Goal: Task Accomplishment & Management: Manage account settings

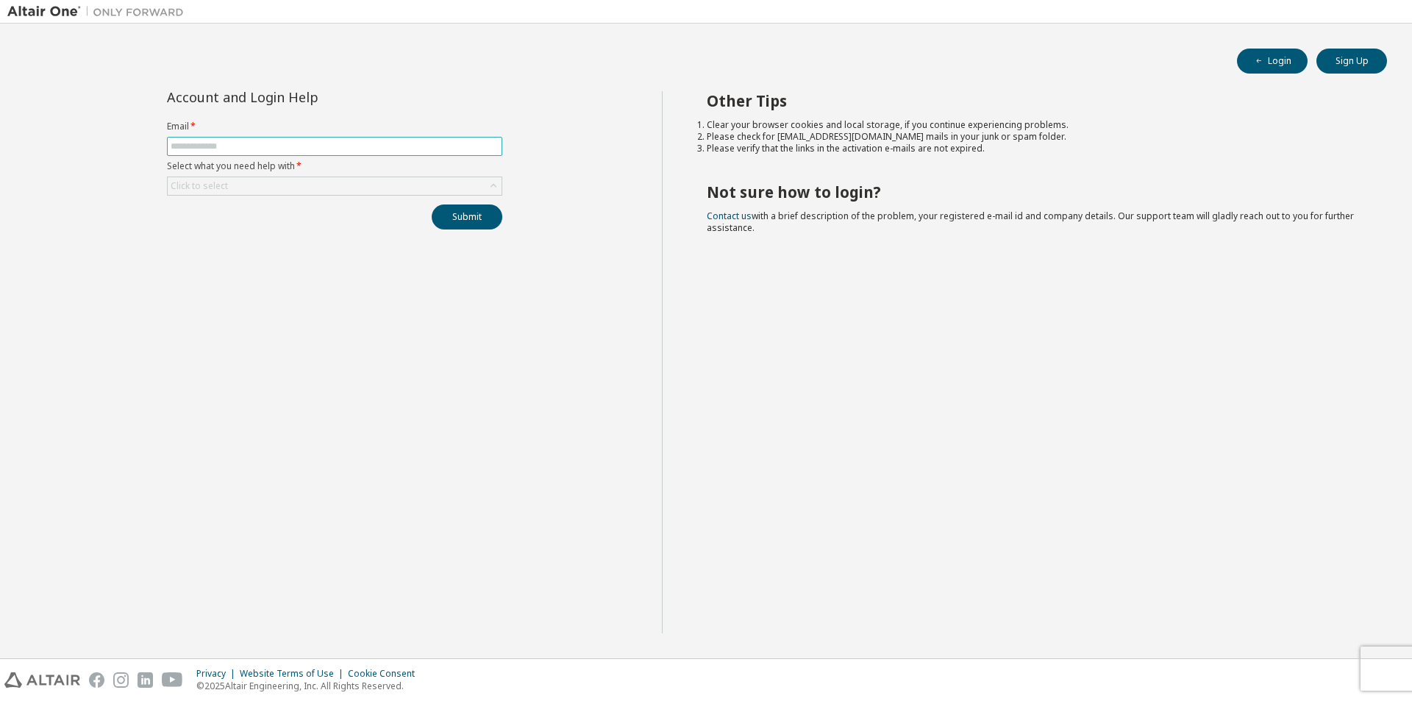
click at [296, 149] on input "text" at bounding box center [335, 146] width 328 height 12
type input "**********"
click at [322, 188] on div "Click to select" at bounding box center [335, 186] width 334 height 18
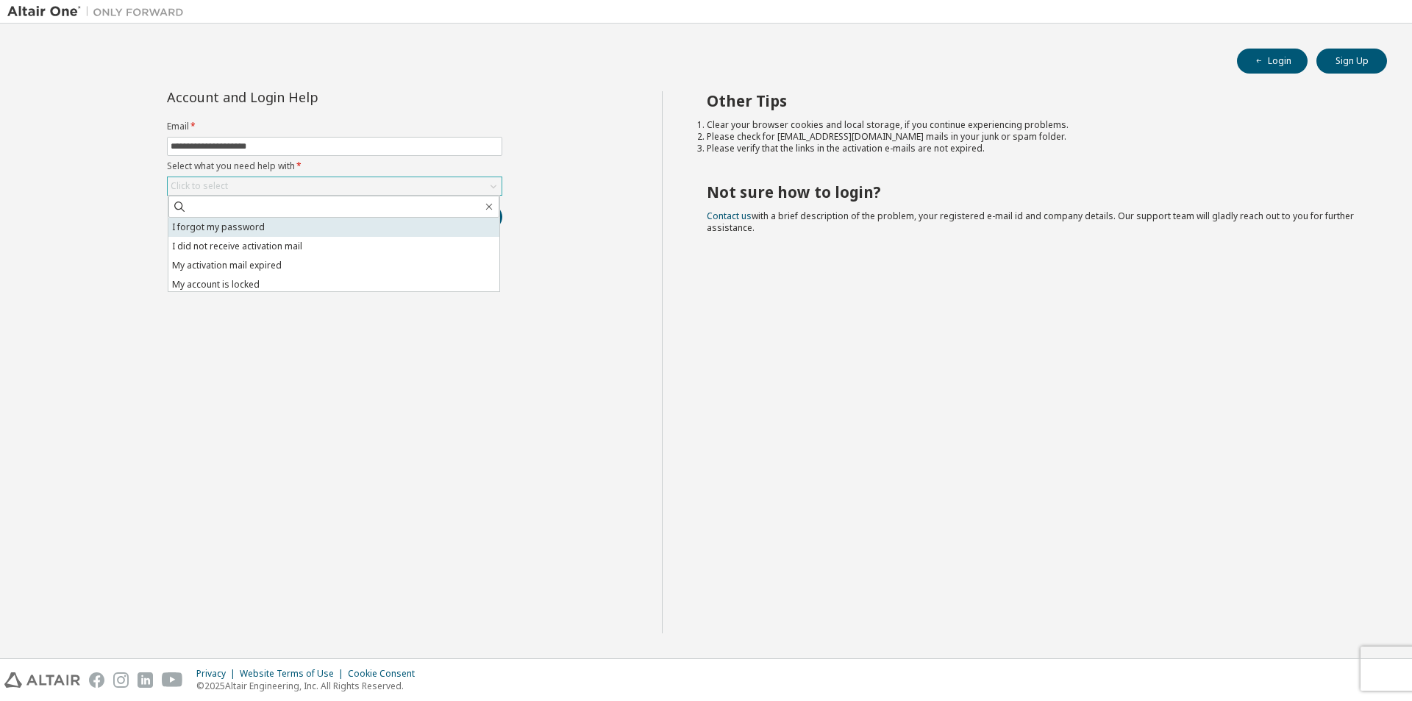
click at [307, 227] on li "I forgot my password" at bounding box center [333, 227] width 331 height 19
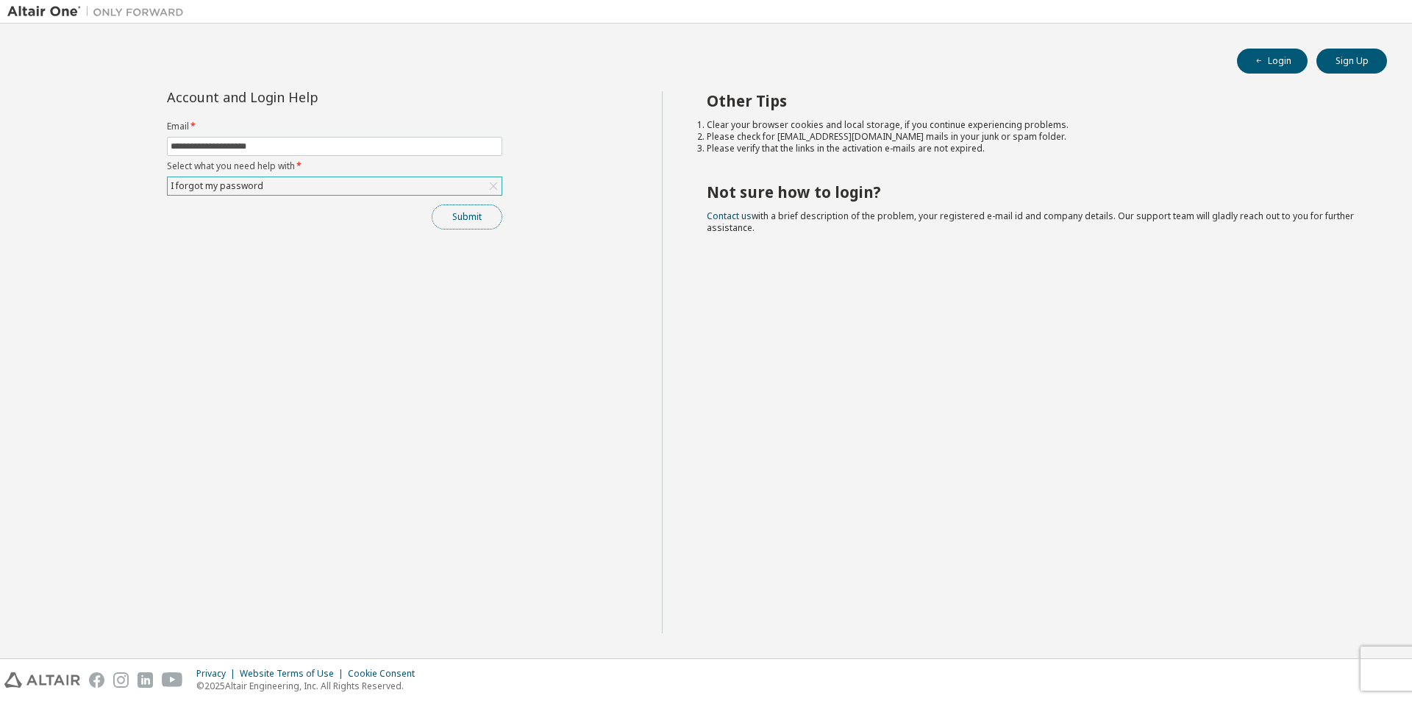
click at [480, 210] on button "Submit" at bounding box center [467, 216] width 71 height 25
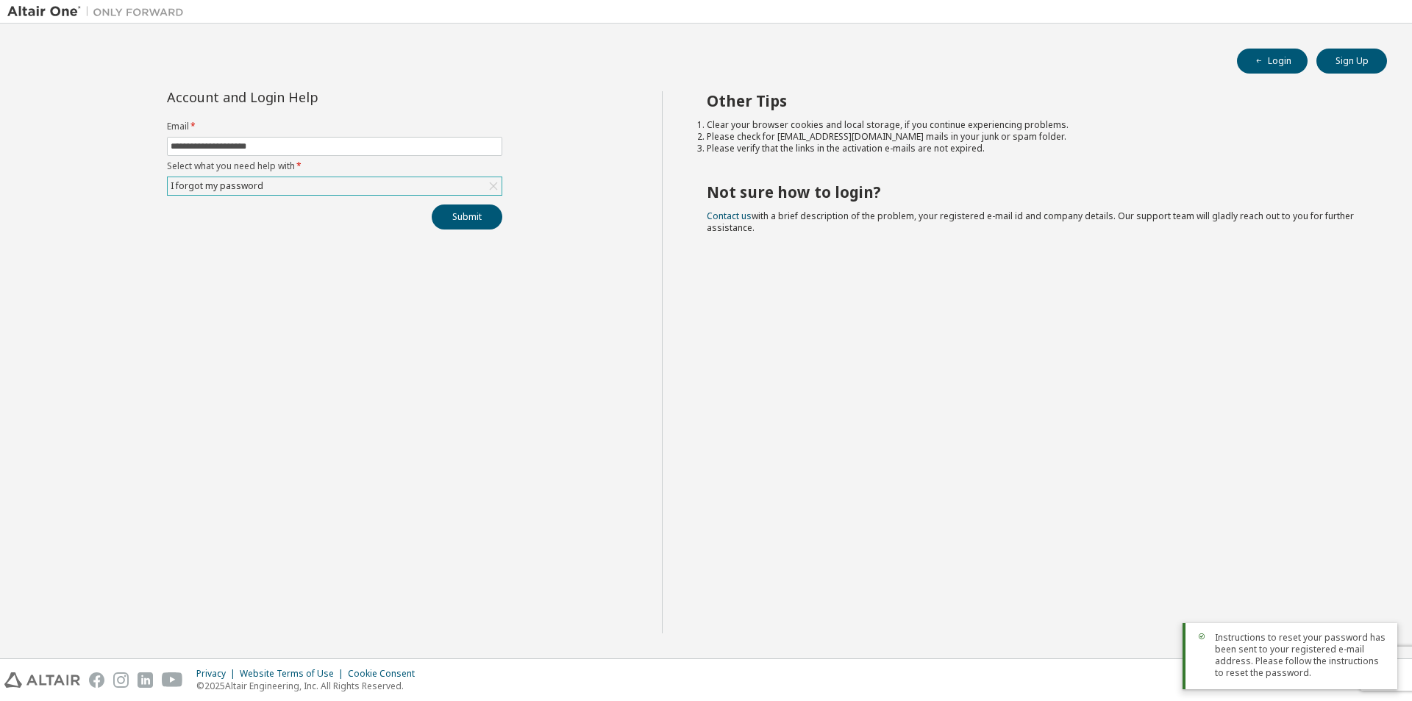
click at [997, 491] on div "Other Tips Clear your browser cookies and local storage, if you continue experi…" at bounding box center [1034, 362] width 744 height 542
